Goal: Transaction & Acquisition: Purchase product/service

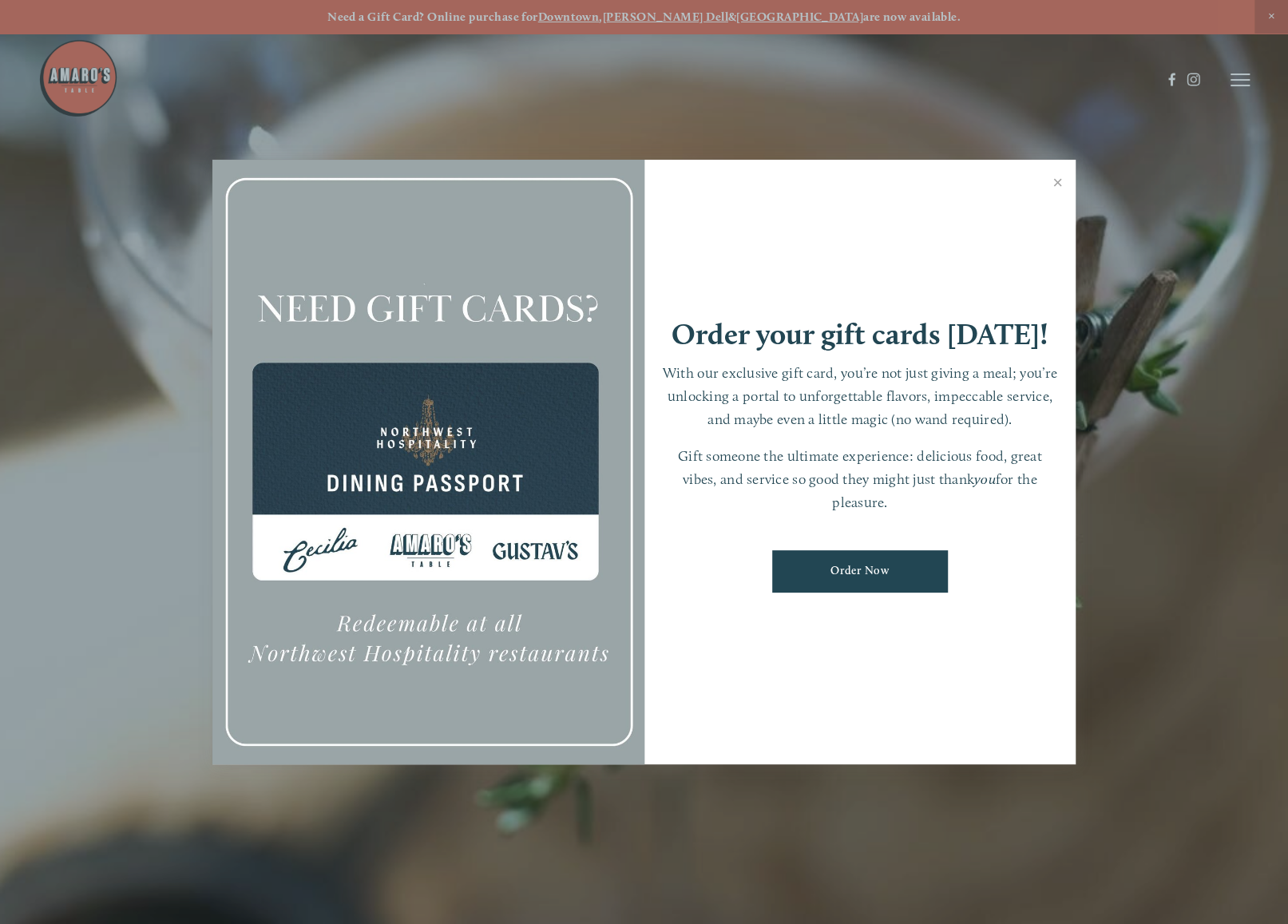
click at [1069, 182] on link "Close" at bounding box center [1058, 184] width 31 height 45
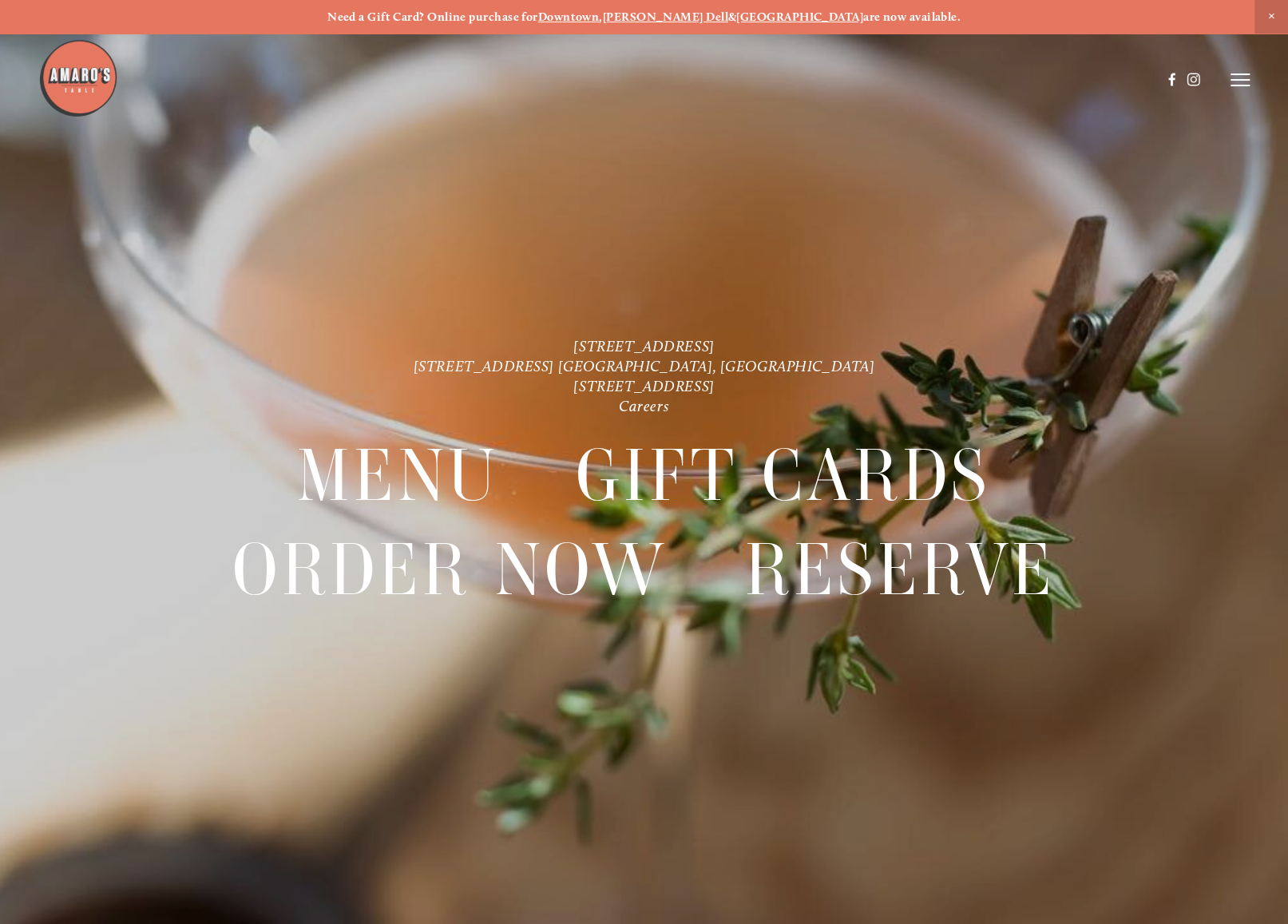
click at [1228, 83] on header "Menu Order Now Visit Gallery 0" at bounding box center [643, 79] width 1211 height 160
click at [1236, 85] on line at bounding box center [1240, 85] width 19 height 0
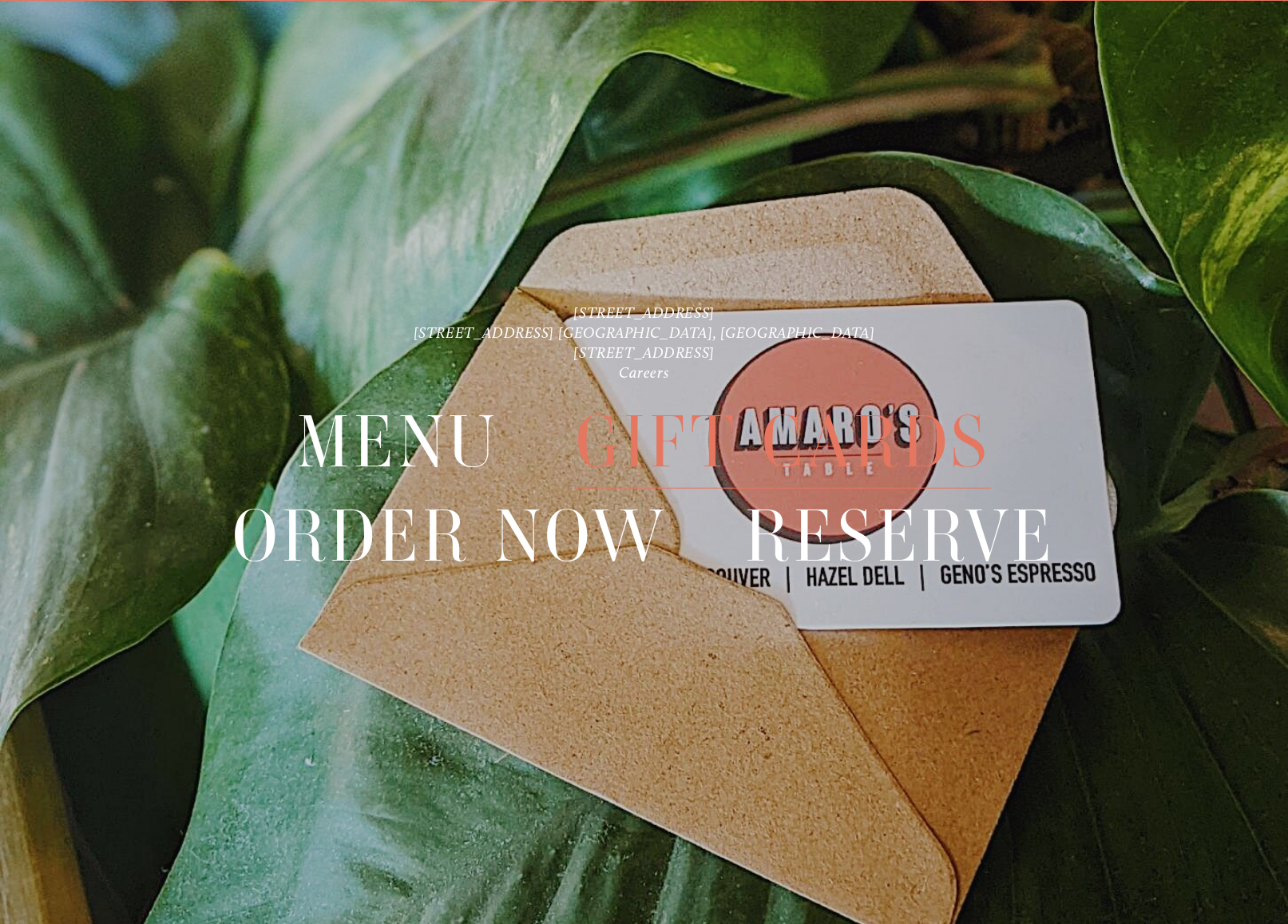
click at [606, 451] on span "Gift Cards" at bounding box center [783, 441] width 414 height 93
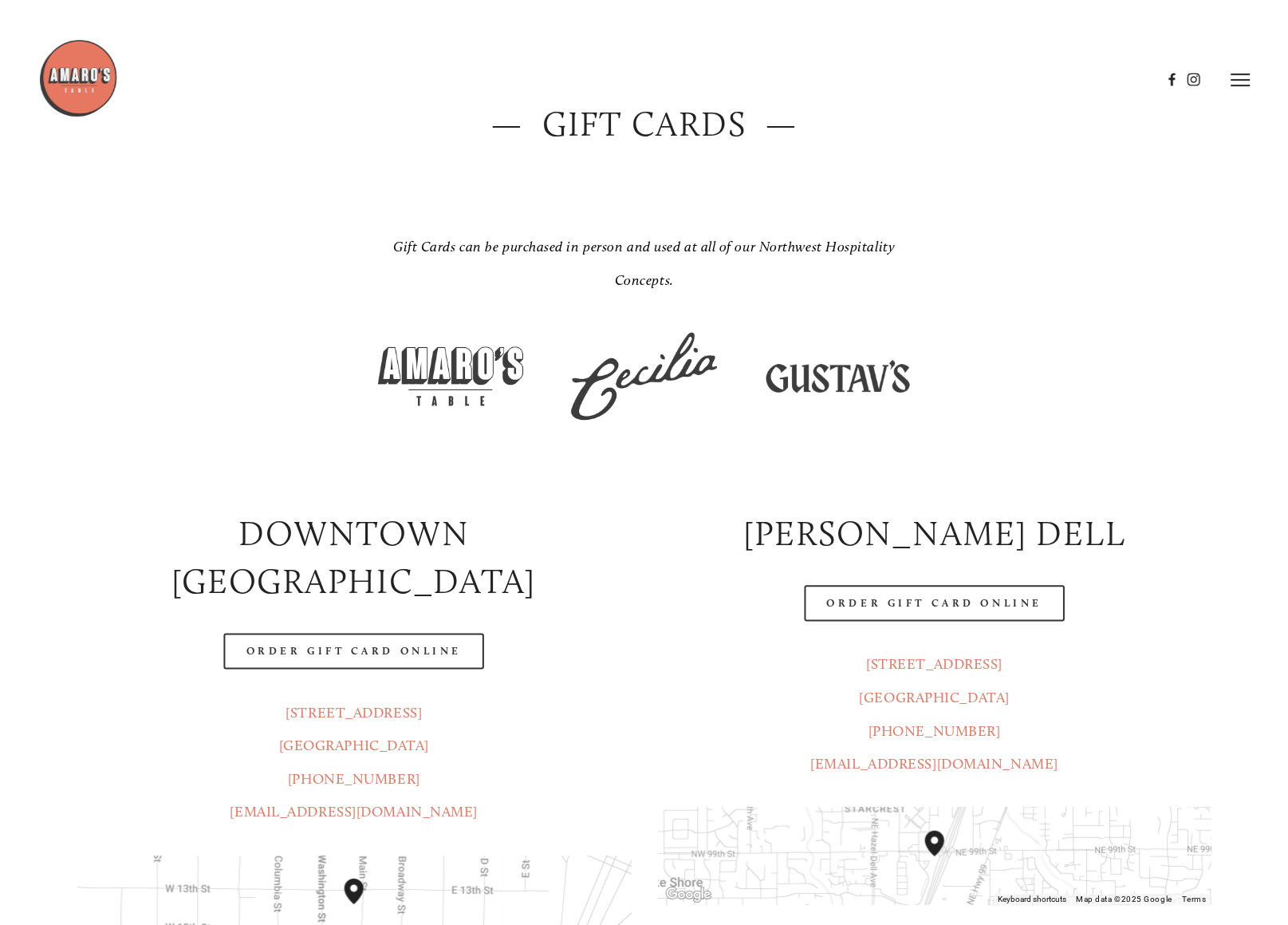
scroll to position [319, 0]
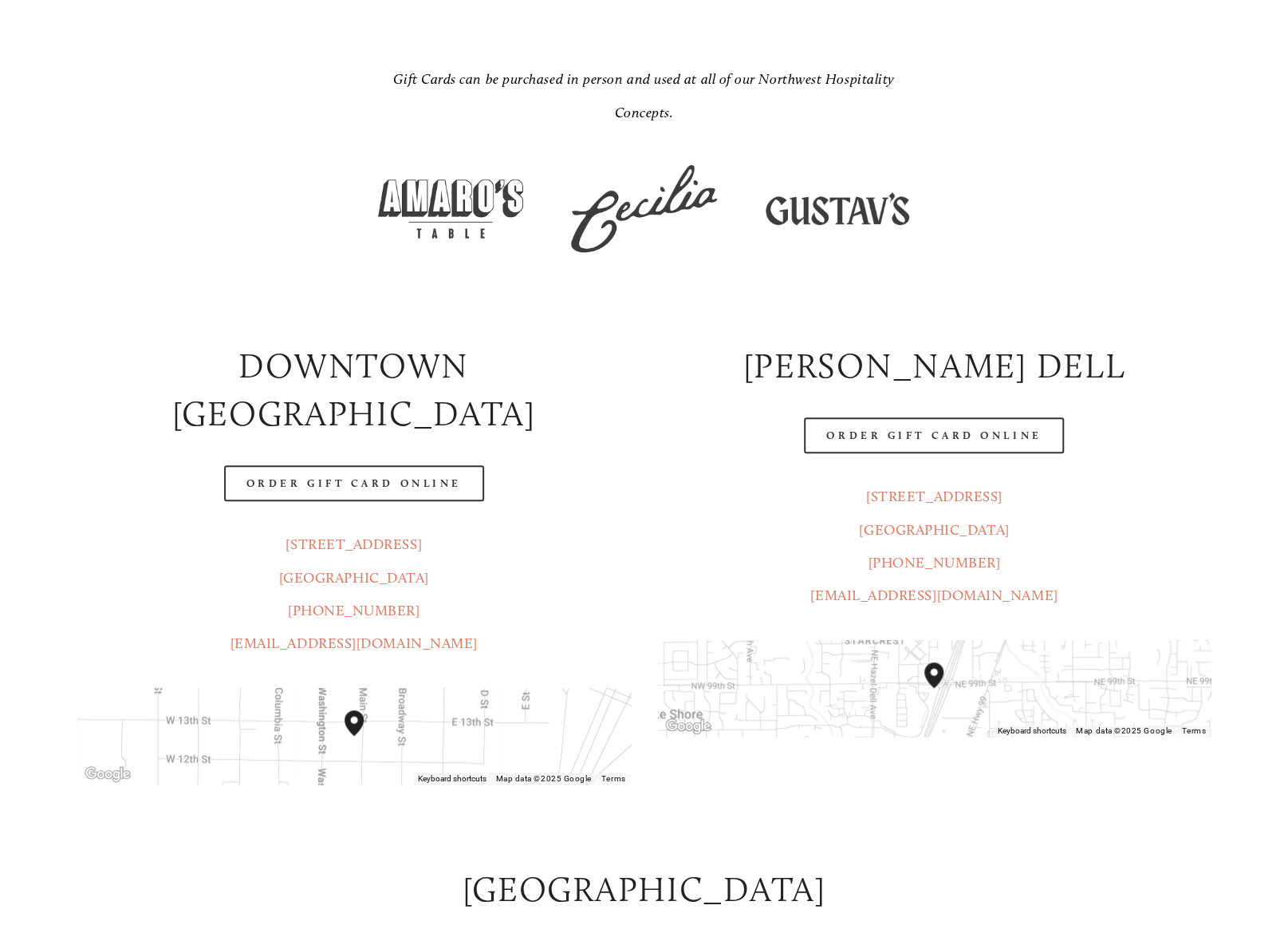
click at [473, 529] on p "[STREET_ADDRESS] (360) 718-2942 [EMAIL_ADDRESS][DOMAIN_NAME]" at bounding box center [354, 595] width 554 height 132
